Goal: Task Accomplishment & Management: Manage account settings

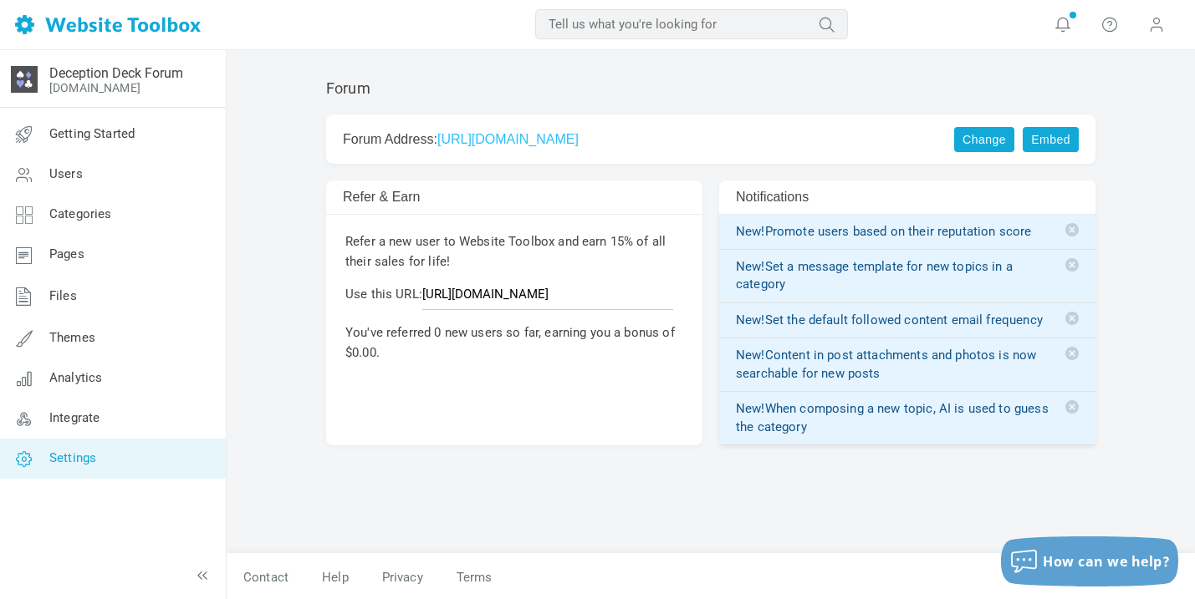
click at [74, 477] on link "Settings" at bounding box center [112, 459] width 227 height 40
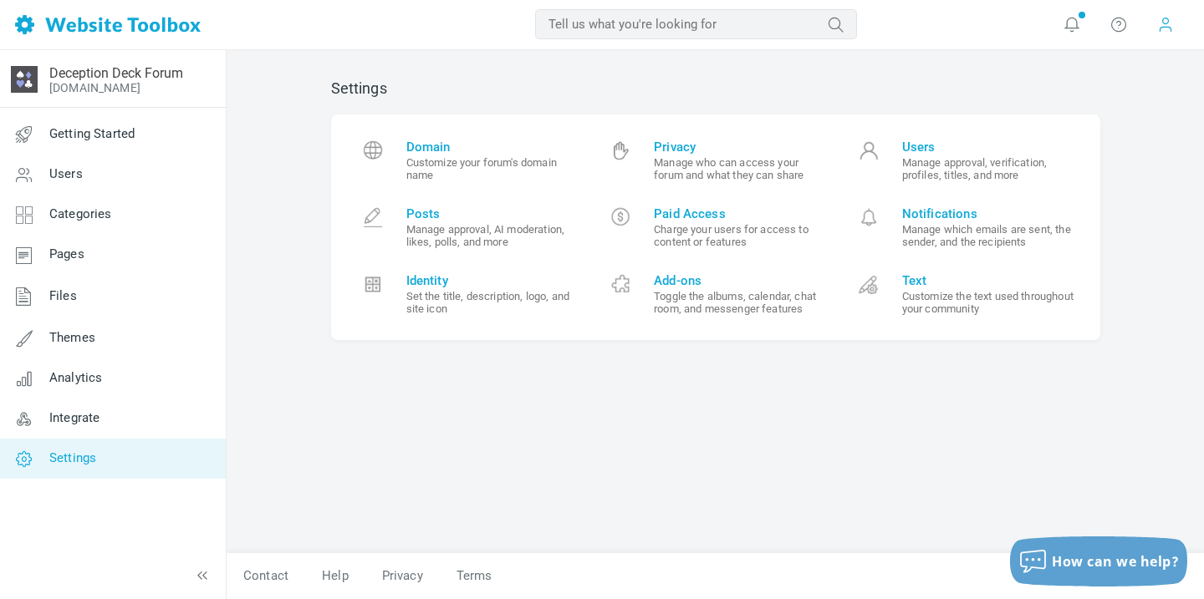
click at [1162, 28] on span at bounding box center [1165, 24] width 17 height 17
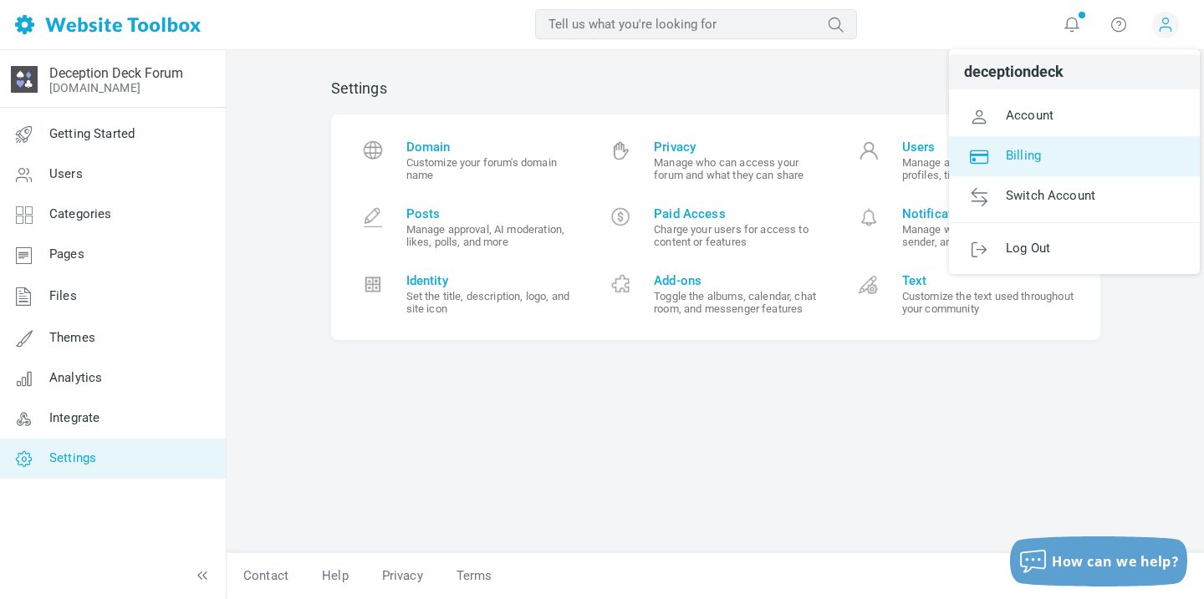
click at [1069, 151] on link "Billing" at bounding box center [1074, 156] width 251 height 40
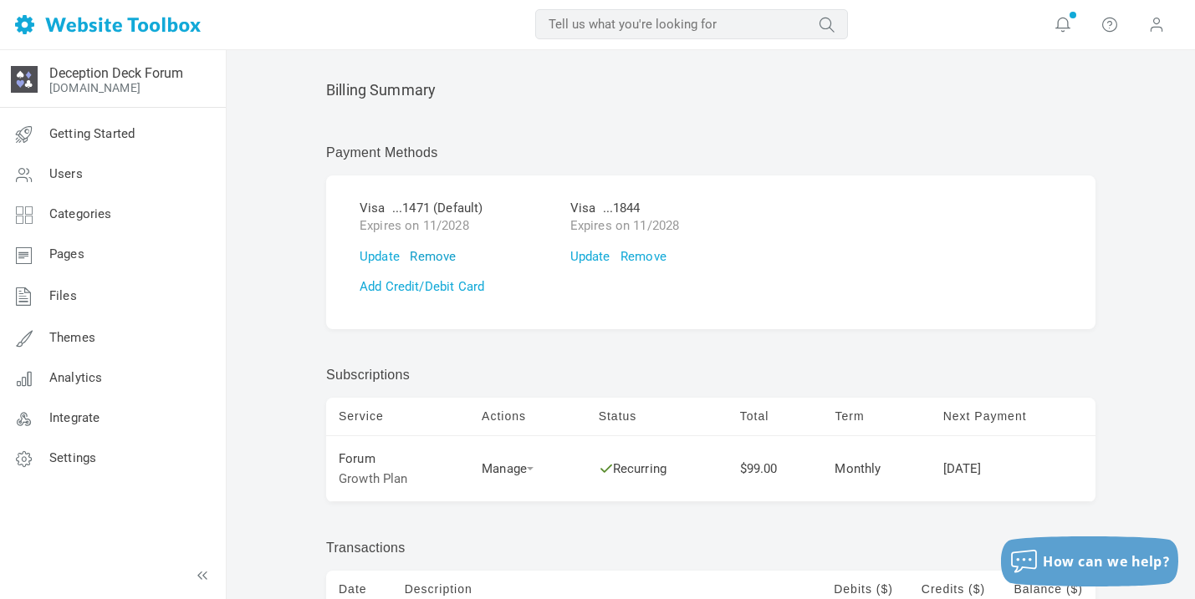
click at [441, 257] on link "Remove" at bounding box center [433, 256] width 46 height 15
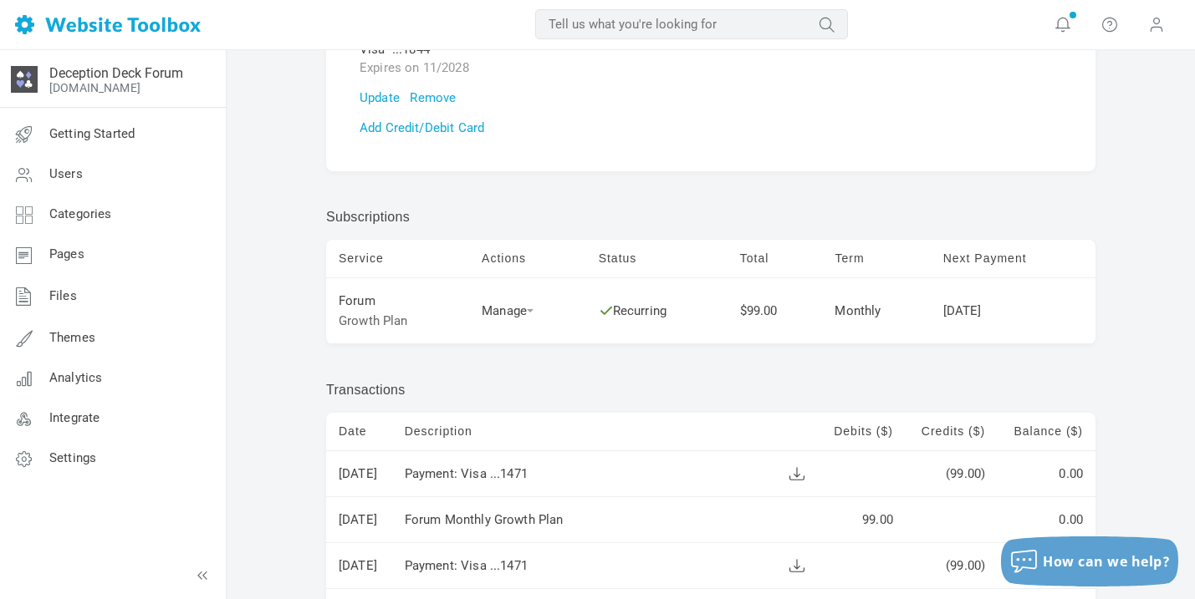
scroll to position [271, 0]
